Goal: Obtain resource: Download file/media

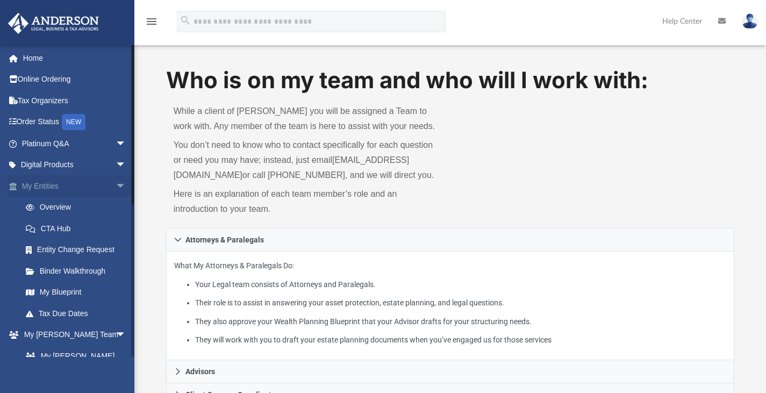
click at [61, 187] on link "My Entities arrow_drop_down" at bounding box center [75, 186] width 135 height 22
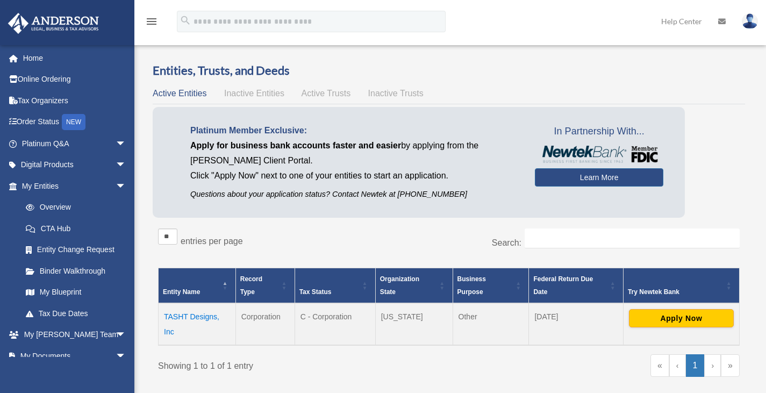
click at [206, 317] on td "TASHT Designs, Inc" at bounding box center [197, 324] width 77 height 42
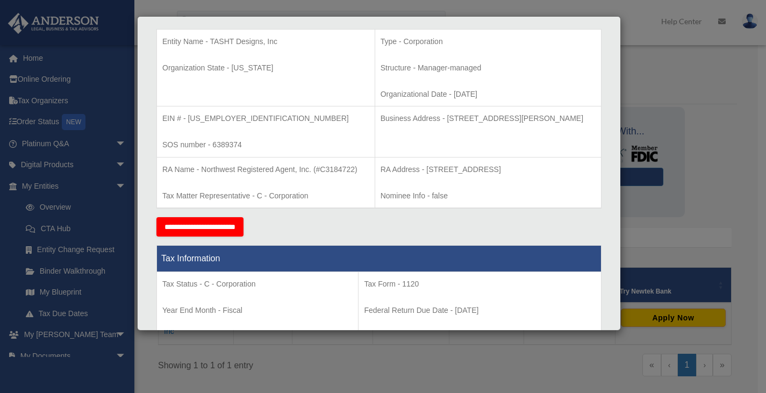
scroll to position [233, 0]
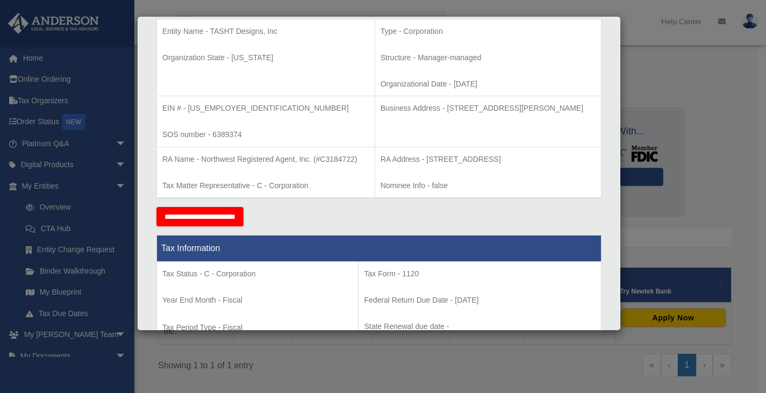
drag, startPoint x: 428, startPoint y: 105, endPoint x: 569, endPoint y: 112, distance: 141.0
click at [569, 112] on p "Business Address - [STREET_ADDRESS][PERSON_NAME]" at bounding box center [488, 108] width 215 height 13
copy p "[STREET_ADDRESS][PERSON_NAME]"
click at [494, 115] on p "Business Address - [STREET_ADDRESS][PERSON_NAME]" at bounding box center [488, 108] width 215 height 13
drag, startPoint x: 447, startPoint y: 107, endPoint x: 484, endPoint y: 104, distance: 37.2
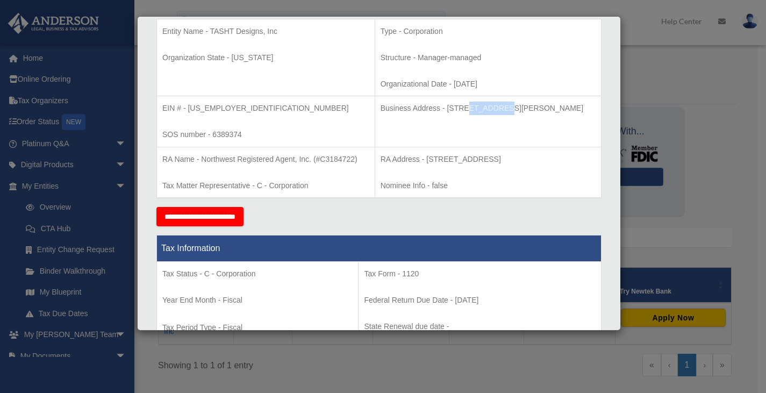
click at [484, 104] on p "Business Address - [STREET_ADDRESS][PERSON_NAME]" at bounding box center [488, 108] width 215 height 13
copy p "[PERSON_NAME] Dr"
click at [381, 115] on p "Business Address - [STREET_ADDRESS][PERSON_NAME]" at bounding box center [488, 108] width 215 height 13
copy p "89121"
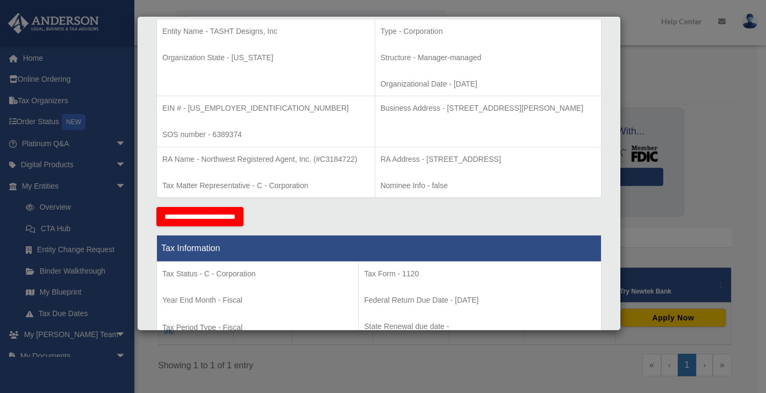
click at [697, 205] on div "Details × Articles Sent Organizational Date" at bounding box center [383, 196] width 766 height 393
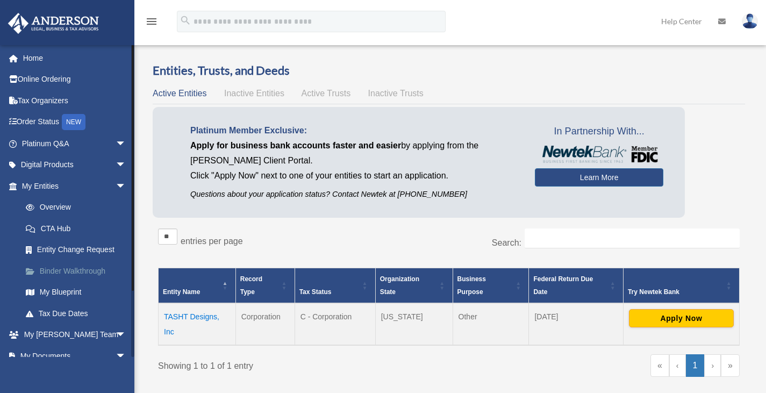
scroll to position [76, 0]
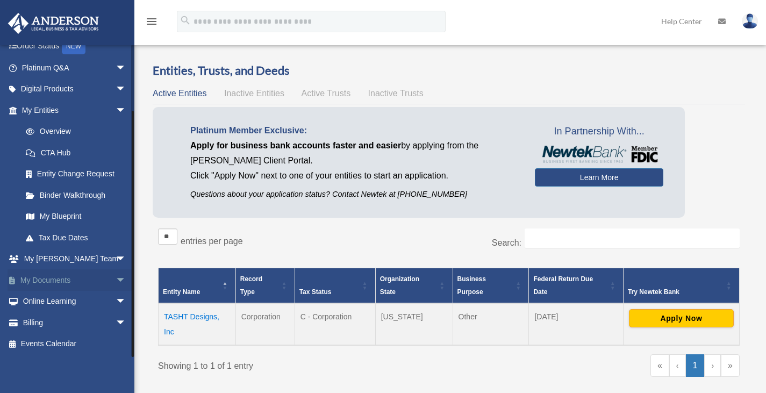
click at [103, 277] on link "My Documents arrow_drop_down" at bounding box center [75, 280] width 135 height 22
click at [116, 281] on span "arrow_drop_down" at bounding box center [127, 280] width 22 height 22
click at [46, 304] on link "Box" at bounding box center [78, 302] width 127 height 22
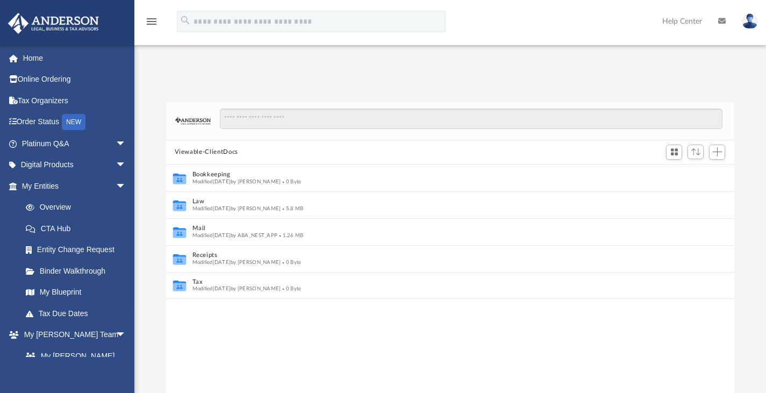
scroll to position [9, 9]
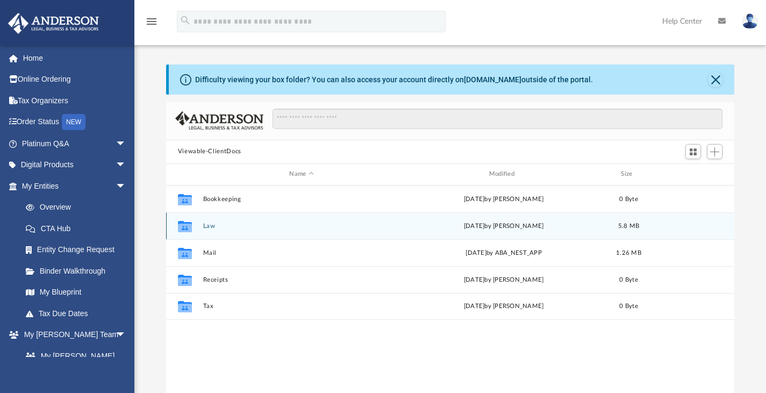
click at [208, 231] on div "Collaborated Folder Law Tue Aug 12 2025 by Mercy Solon 5.8 MB" at bounding box center [450, 225] width 569 height 27
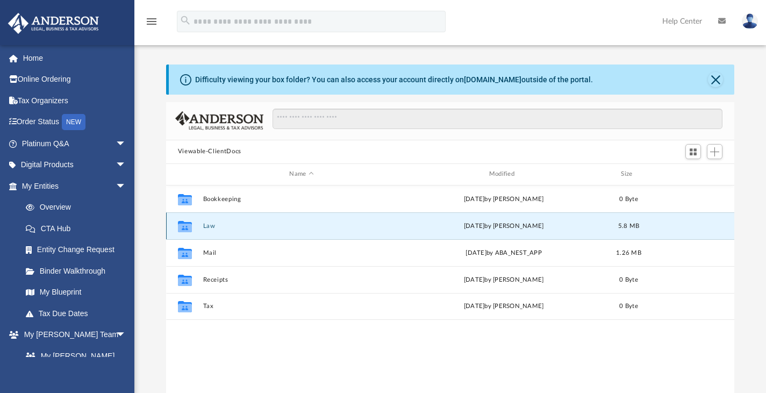
click at [210, 227] on button "Law" at bounding box center [301, 225] width 197 height 7
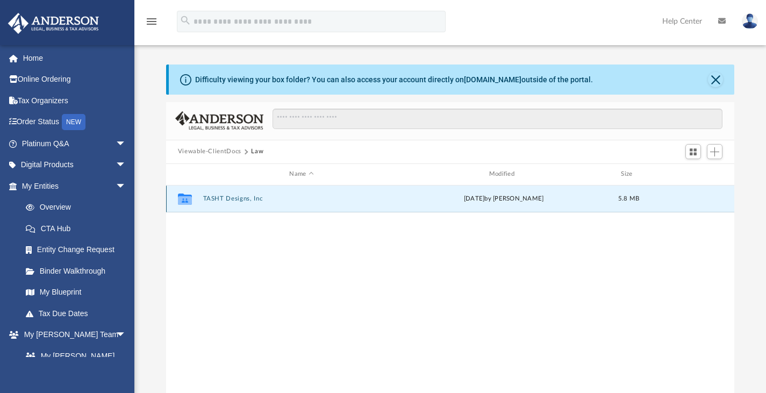
click at [226, 201] on button "TASHT Designs, Inc" at bounding box center [301, 198] width 197 height 7
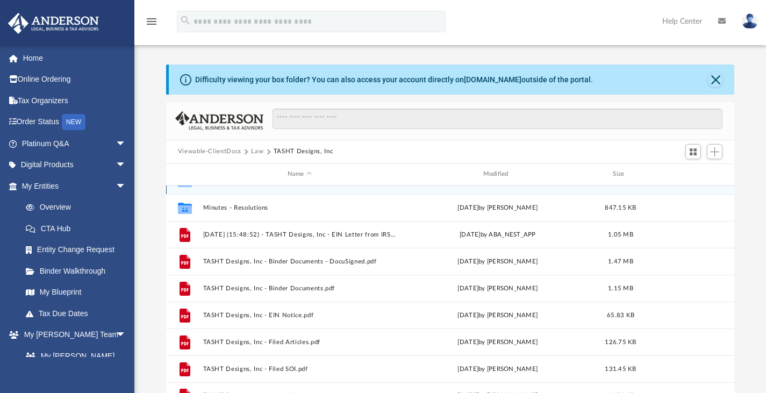
scroll to position [19, 0]
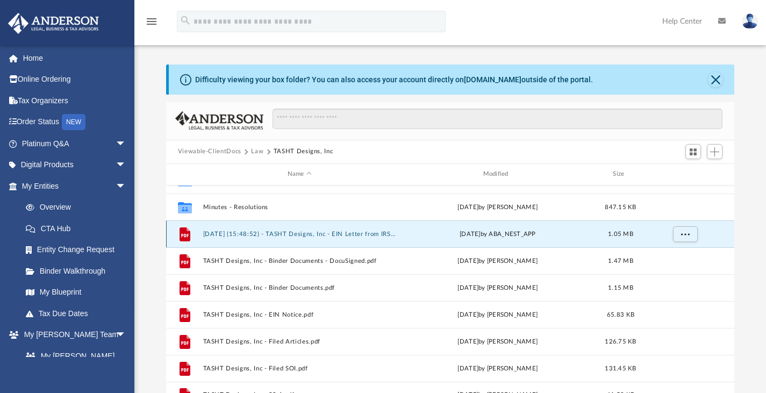
click at [334, 234] on button "2024.10.10 (15:48:52) - TASHT Designs, Inc - EIN Letter from IRS.pdf" at bounding box center [300, 233] width 194 height 7
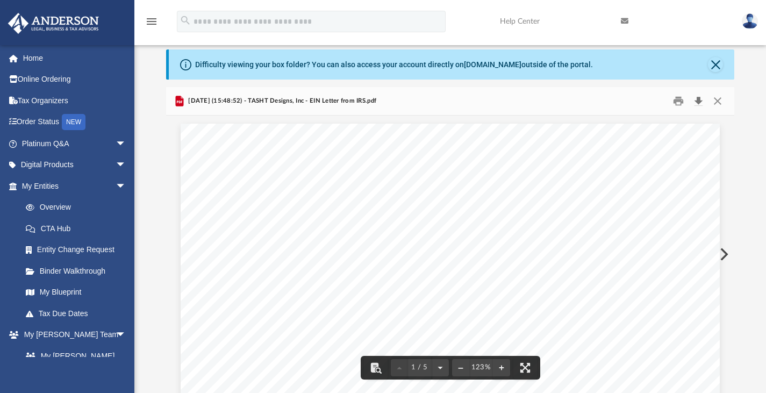
click at [695, 103] on button "Download" at bounding box center [698, 100] width 19 height 17
